Goal: Find specific page/section: Find specific page/section

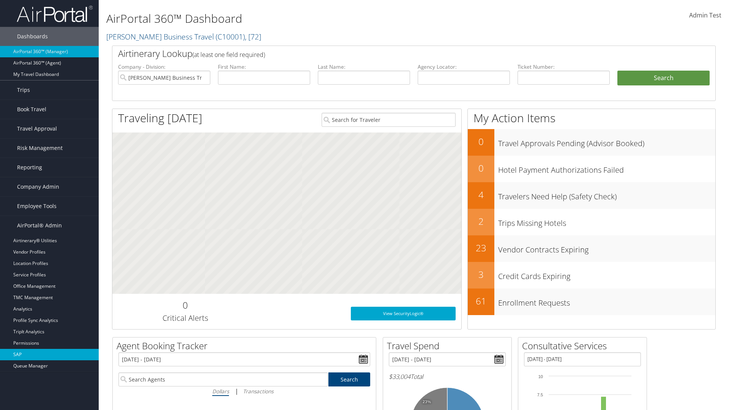
click at [49, 355] on link "SAP" at bounding box center [49, 354] width 99 height 11
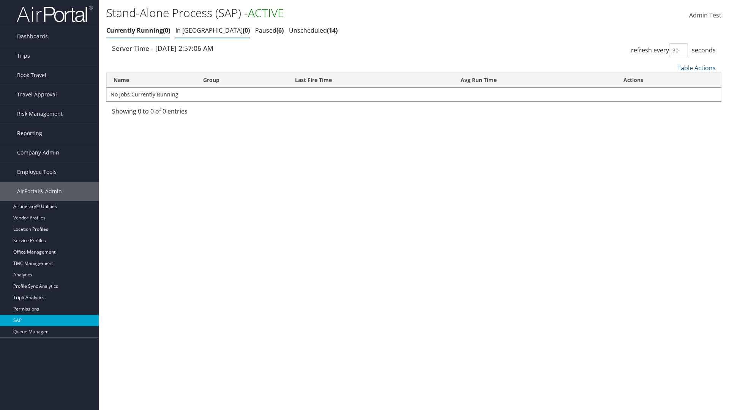
click at [191, 30] on link "In Queue 0" at bounding box center [212, 30] width 74 height 8
